Goal: Find specific page/section: Find specific page/section

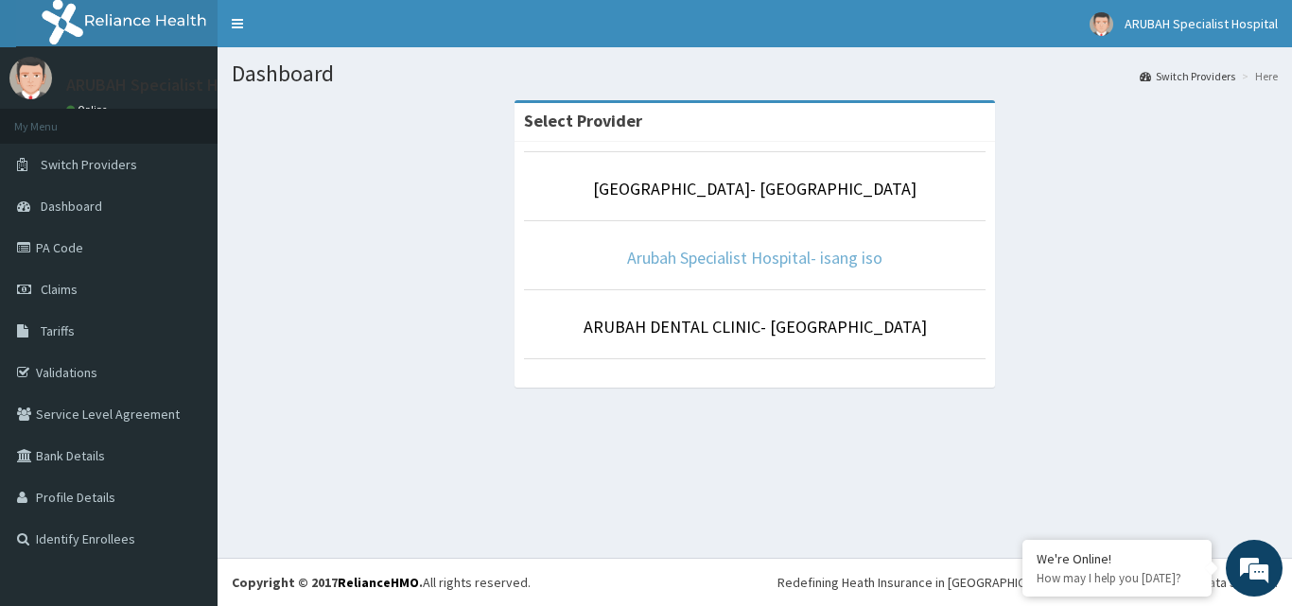
click at [809, 256] on link "Arubah Specialist Hospital- isang iso" at bounding box center [754, 258] width 255 height 22
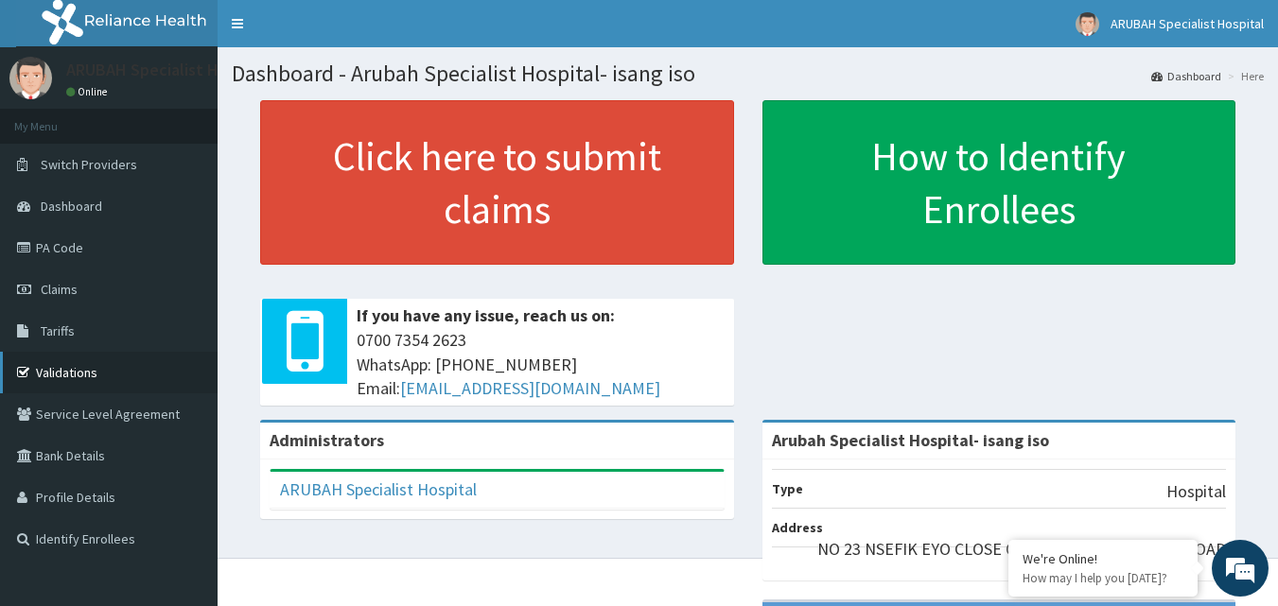
click at [65, 364] on link "Validations" at bounding box center [108, 373] width 217 height 42
